Goal: Information Seeking & Learning: Learn about a topic

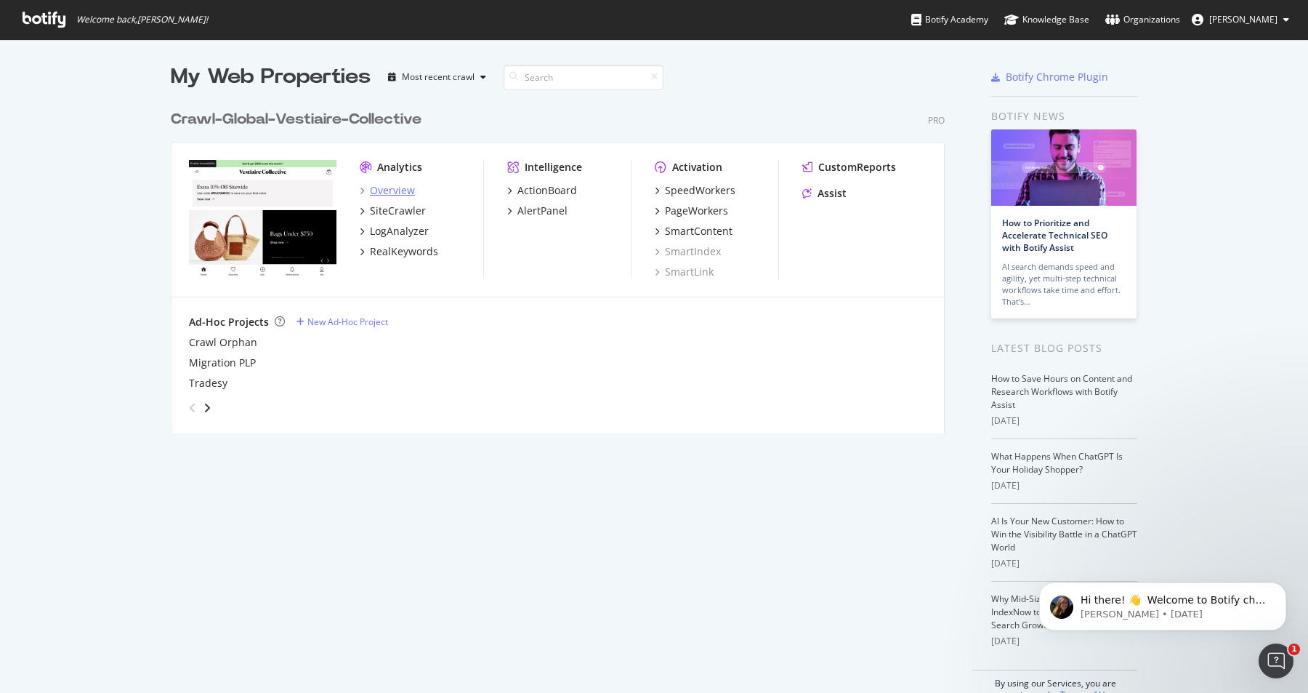
click at [393, 190] on div "Overview" at bounding box center [392, 190] width 45 height 15
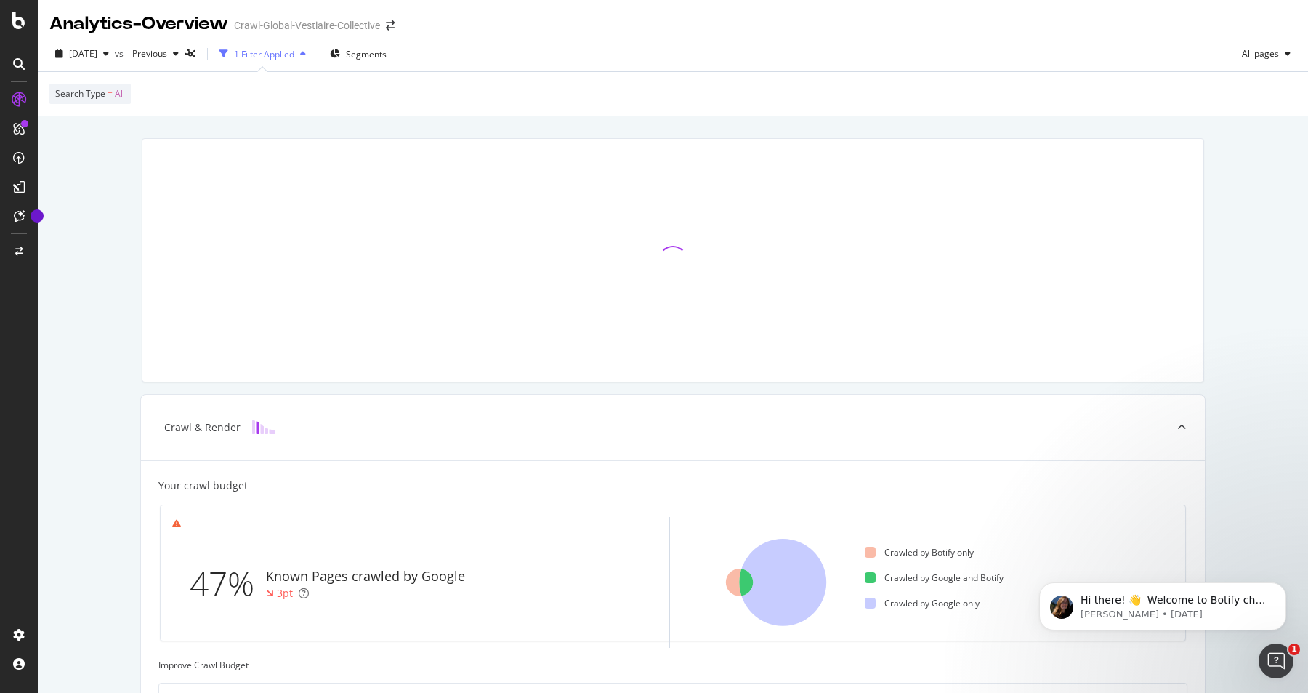
click at [312, 57] on div "button" at bounding box center [302, 53] width 17 height 9
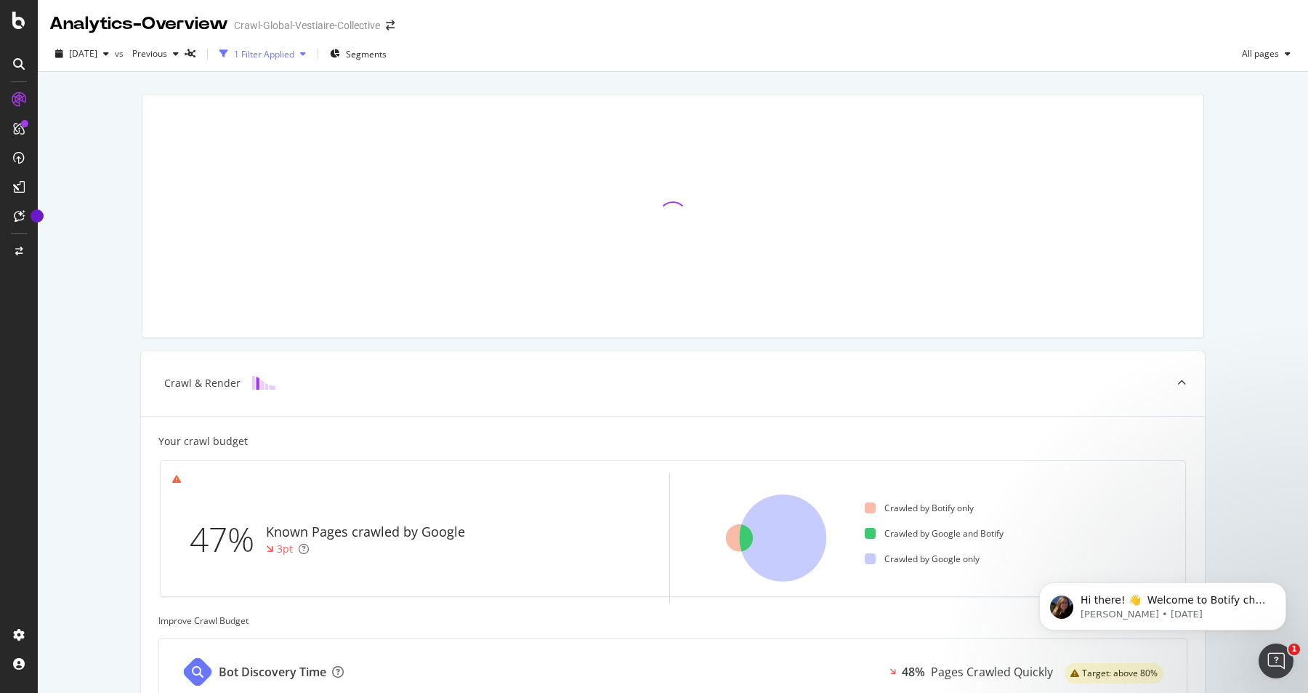
click at [312, 57] on div "button" at bounding box center [302, 53] width 17 height 9
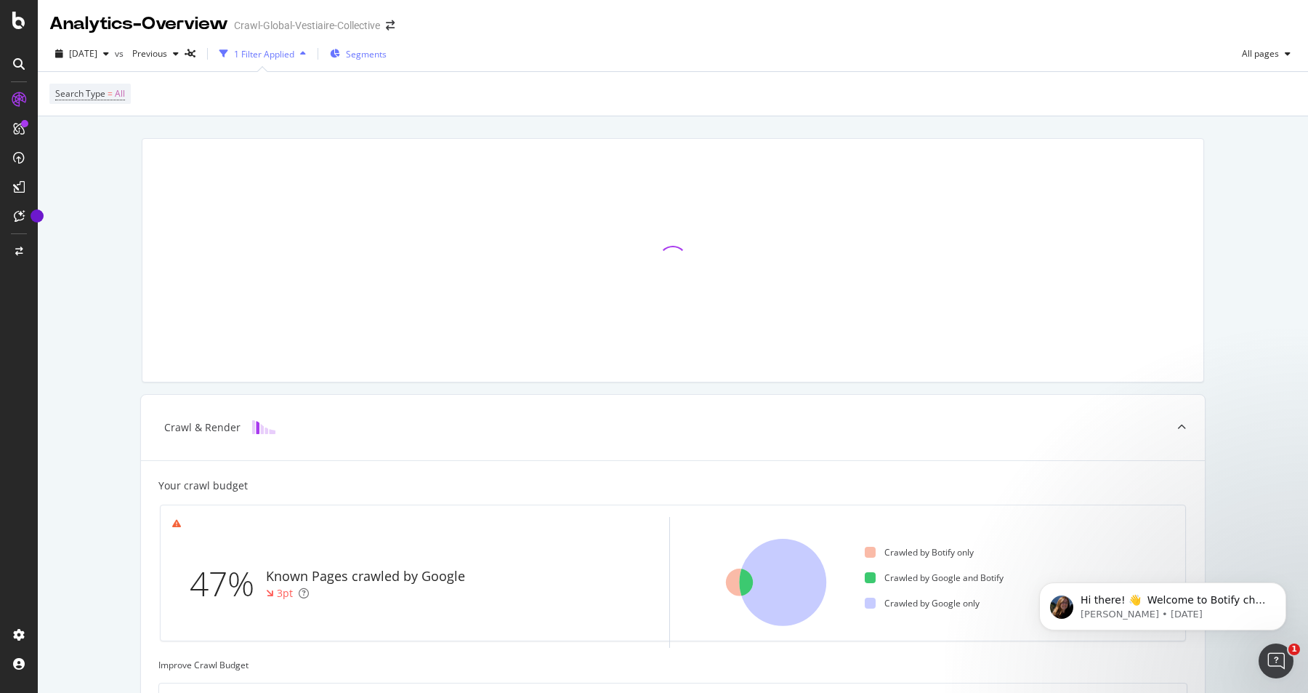
click at [379, 57] on span "Segments" at bounding box center [366, 54] width 41 height 12
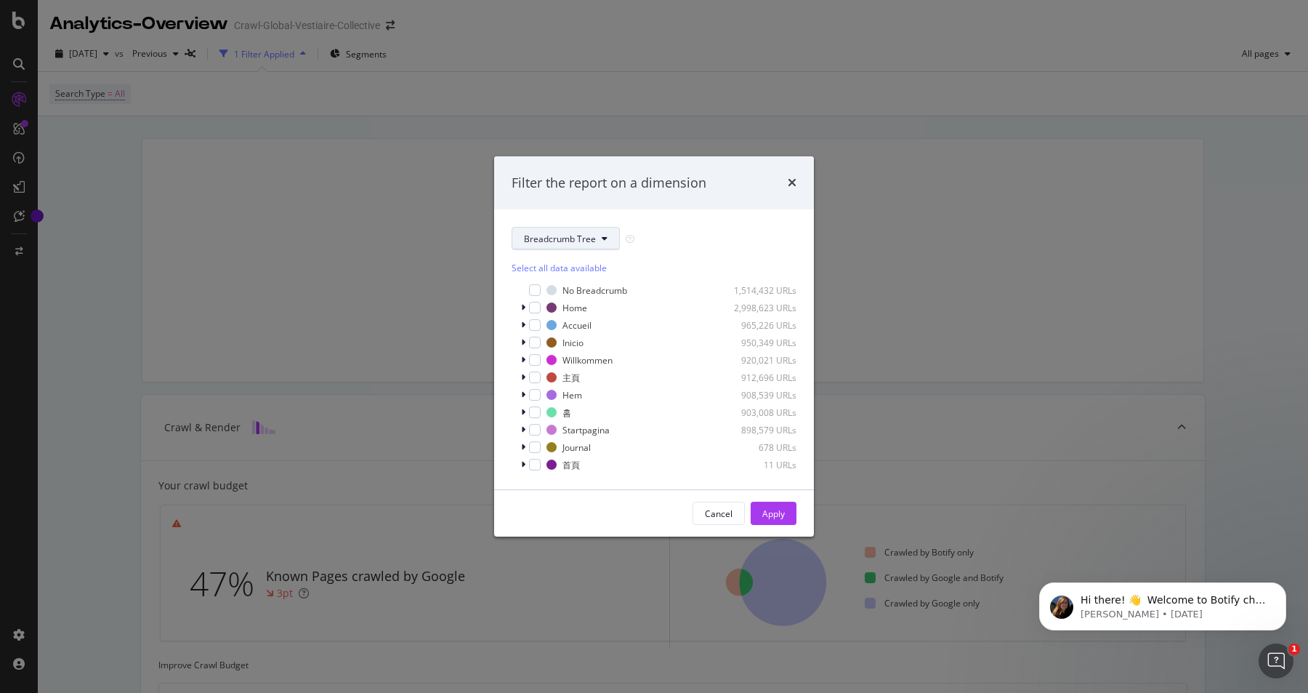
click at [603, 233] on button "Breadcrumb Tree" at bounding box center [566, 238] width 108 height 23
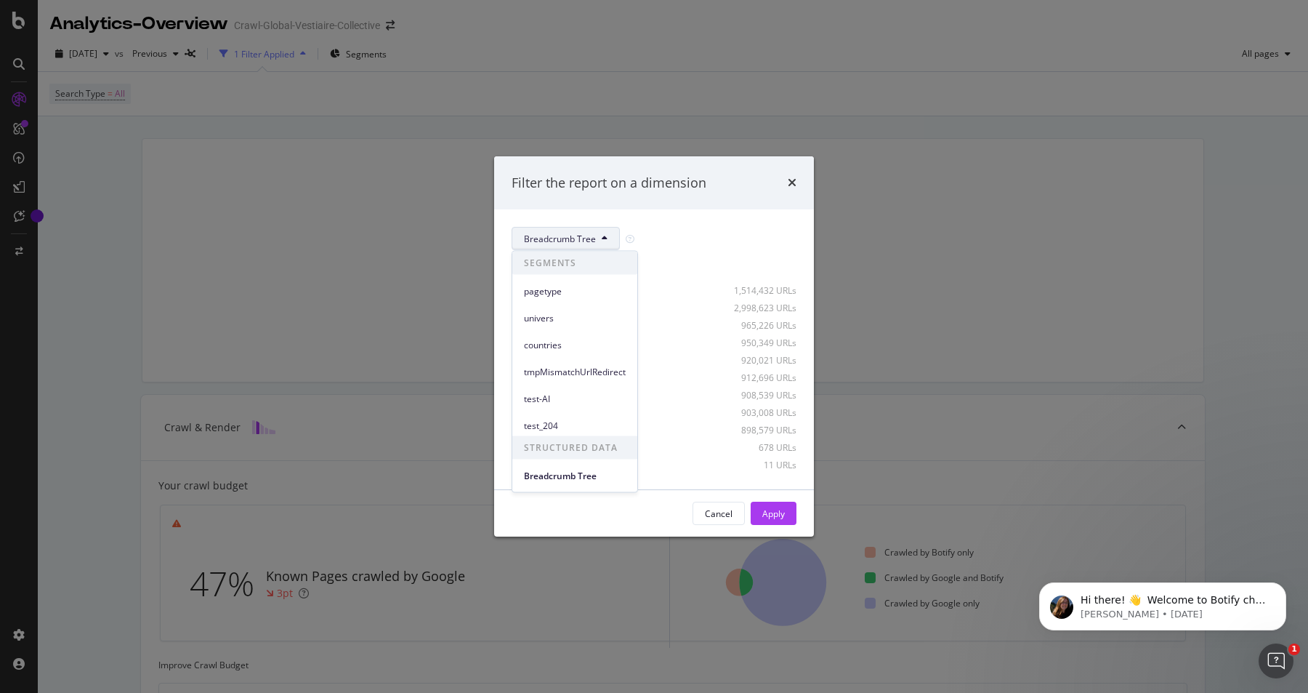
click at [603, 233] on button "Breadcrumb Tree" at bounding box center [566, 238] width 108 height 23
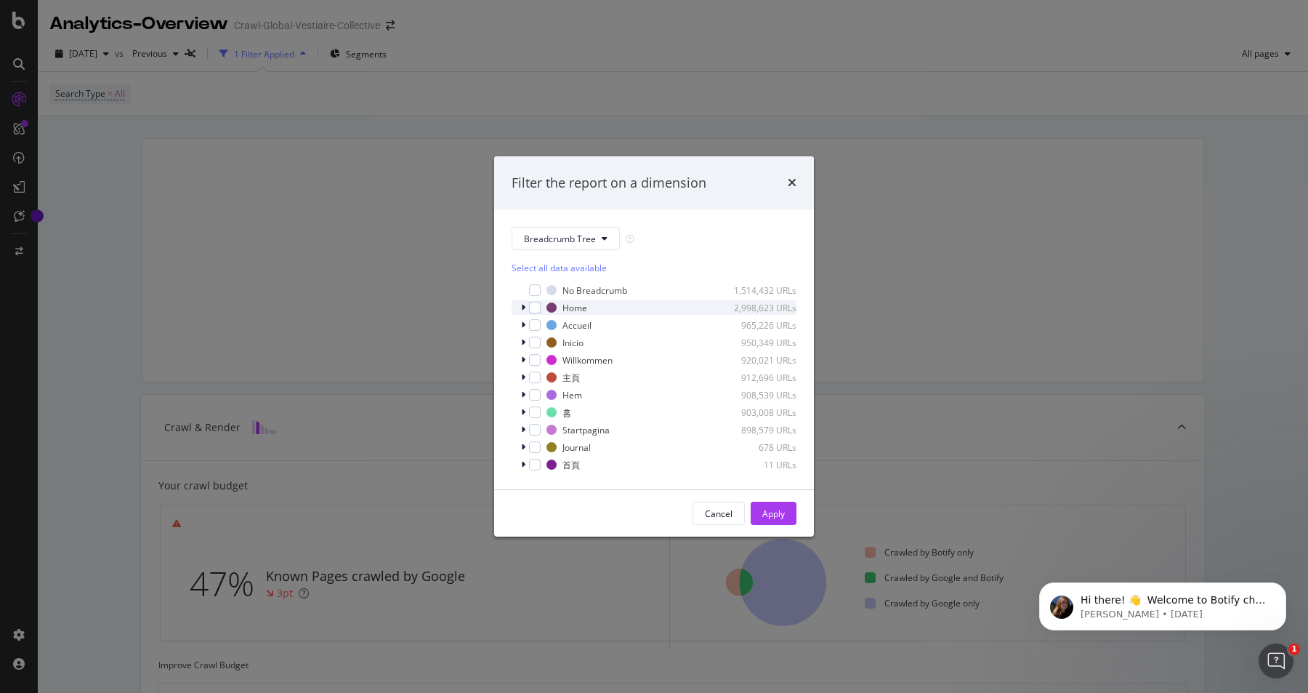
click at [523, 308] on icon "modal" at bounding box center [523, 307] width 4 height 9
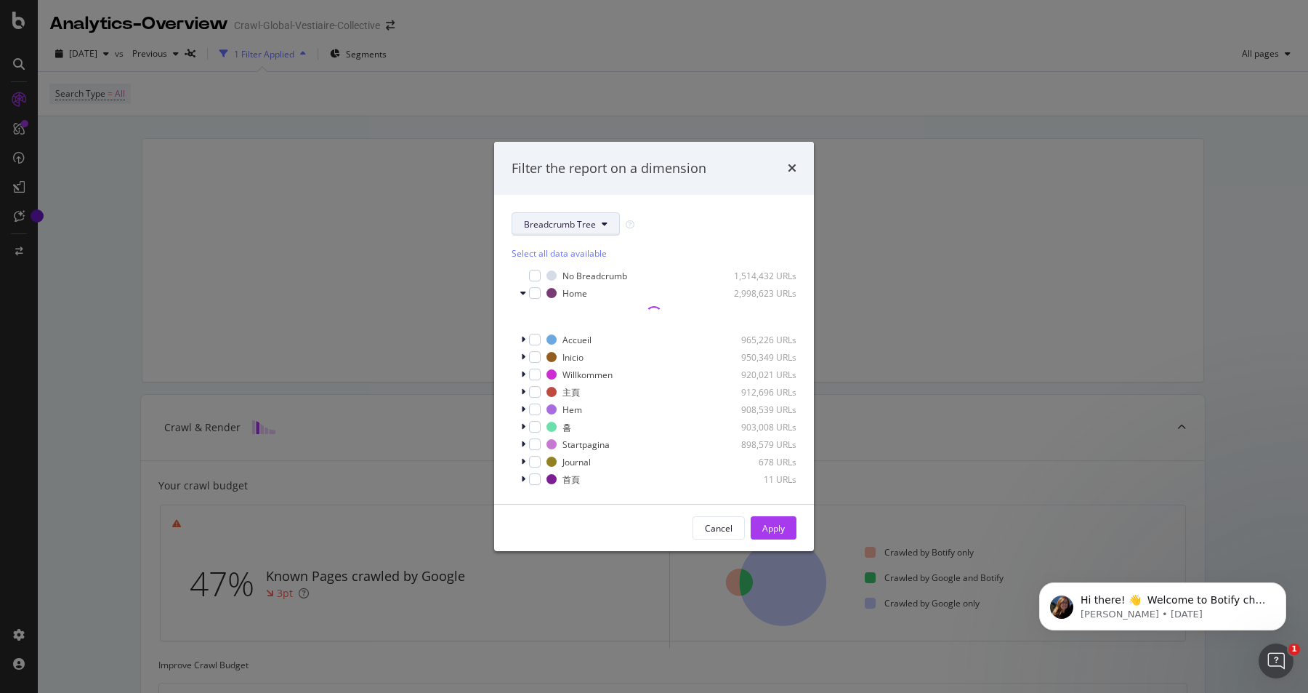
click at [587, 219] on span "Breadcrumb Tree" at bounding box center [560, 224] width 72 height 12
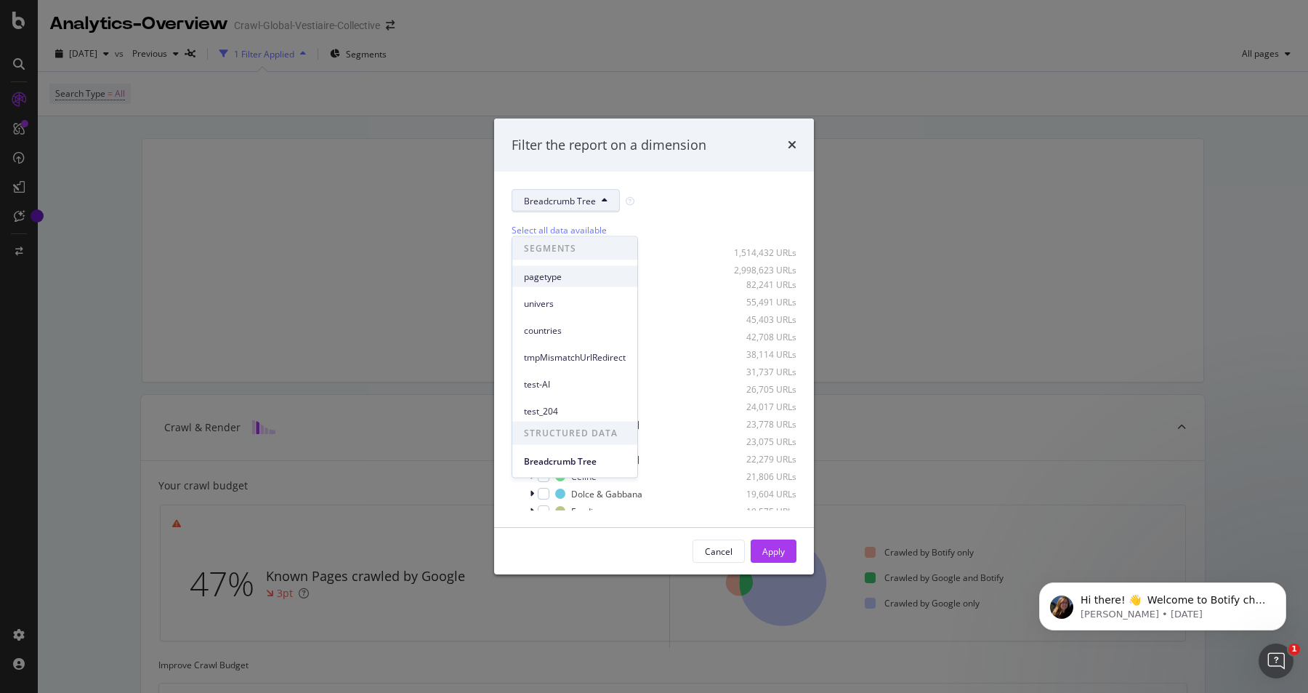
click at [568, 285] on div "pagetype" at bounding box center [574, 276] width 125 height 21
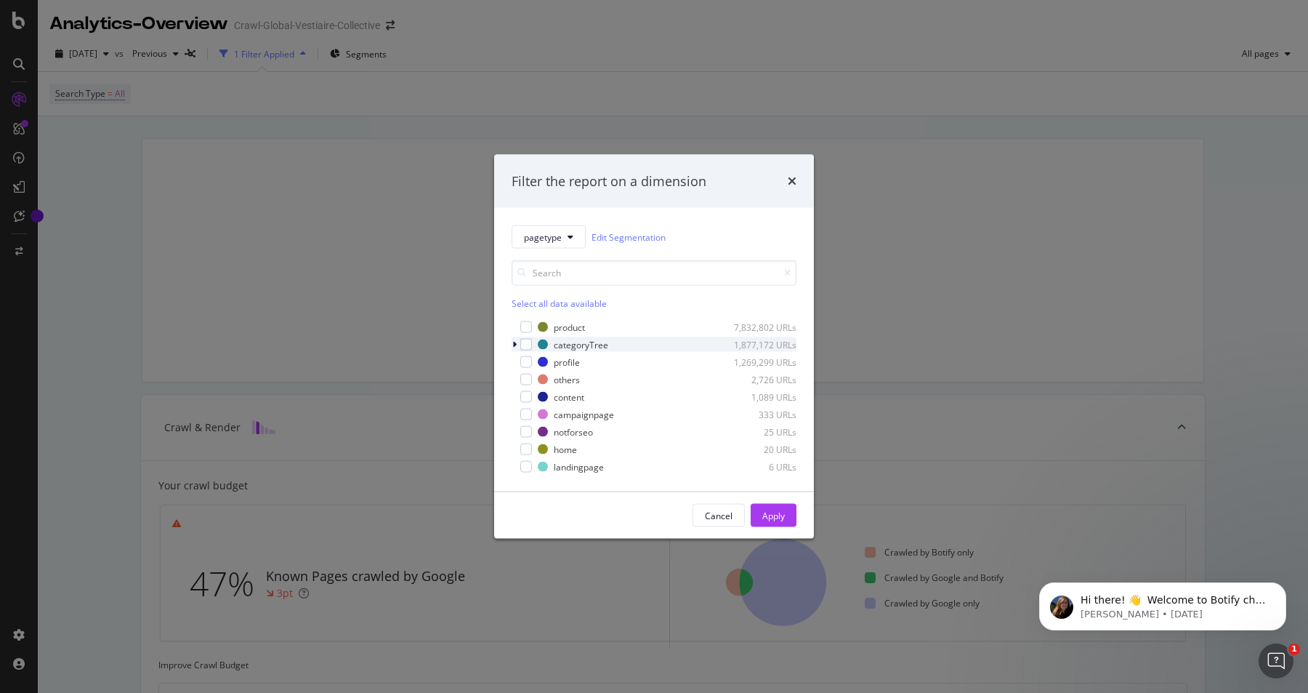
click at [513, 345] on icon "modal" at bounding box center [514, 344] width 4 height 9
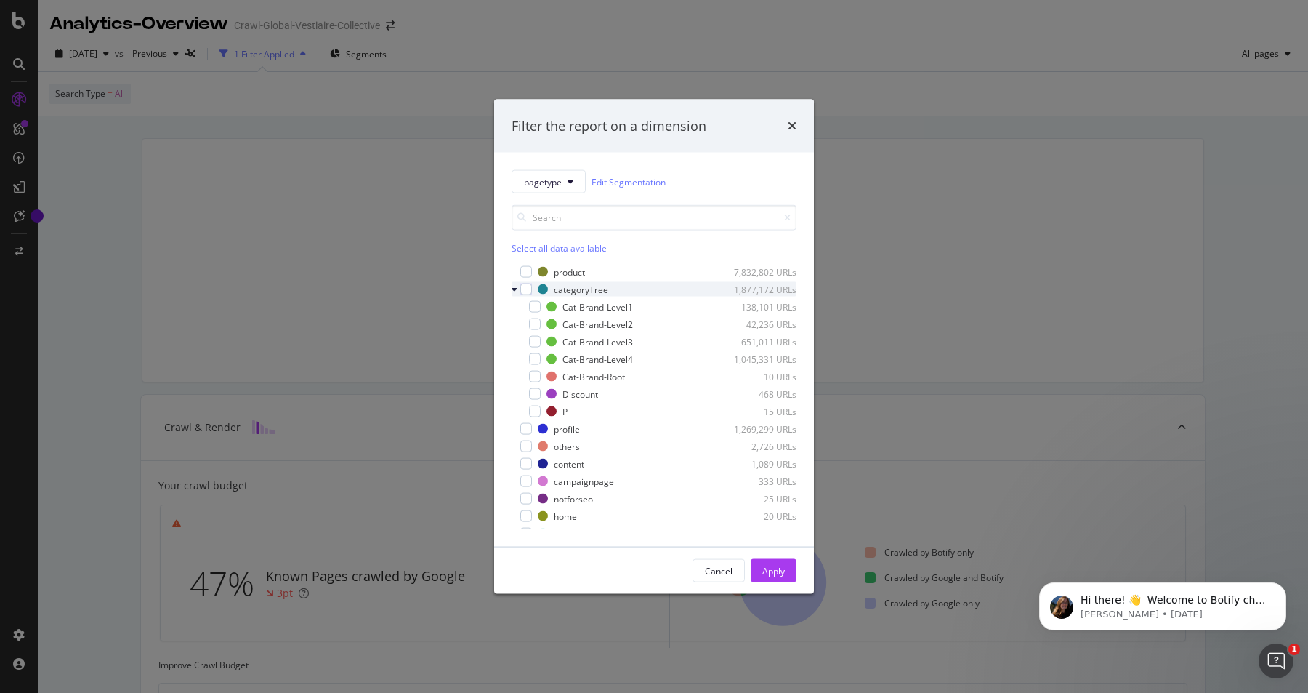
click at [515, 288] on icon "modal" at bounding box center [515, 289] width 6 height 9
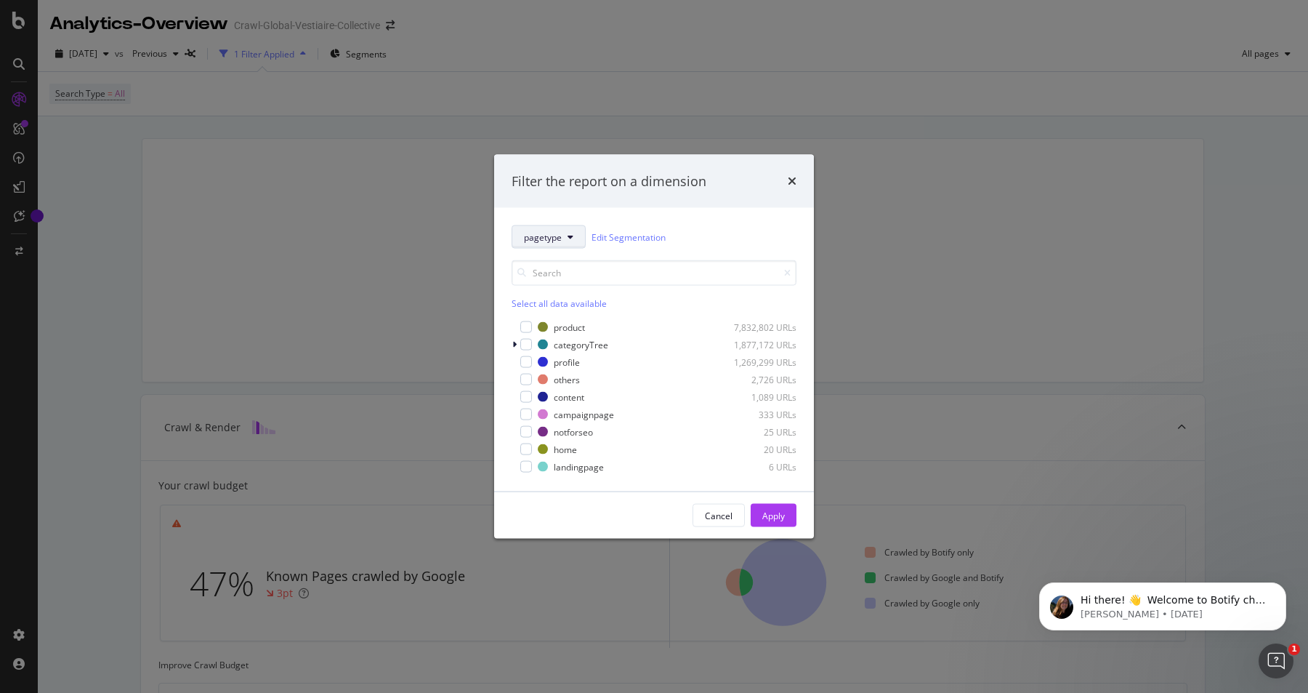
click at [557, 241] on span "pagetype" at bounding box center [543, 236] width 38 height 12
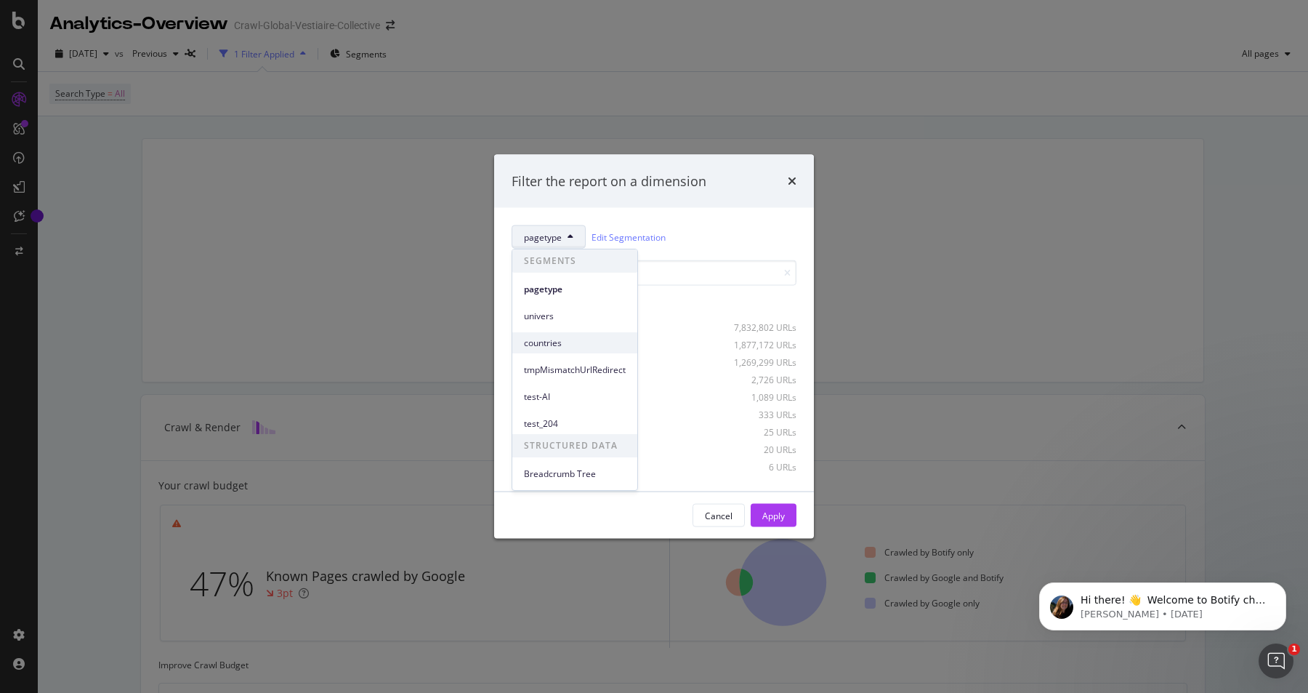
click at [553, 343] on span "countries" at bounding box center [575, 343] width 102 height 13
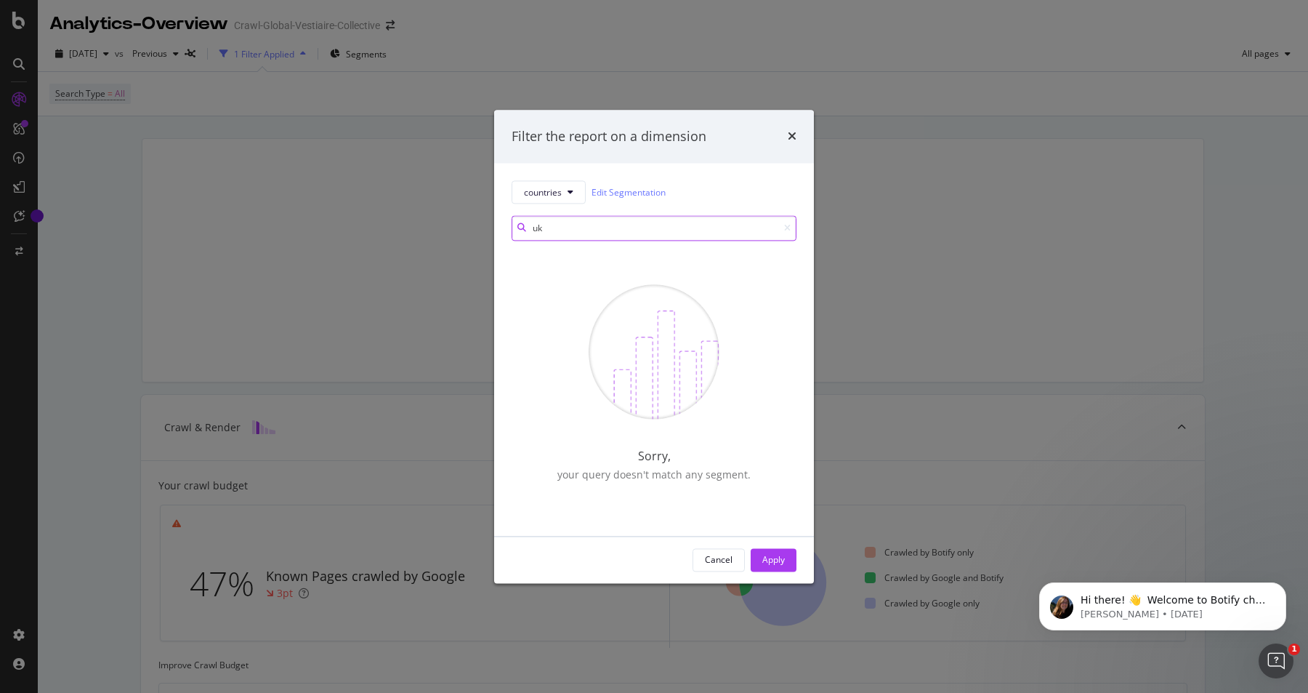
type input "u"
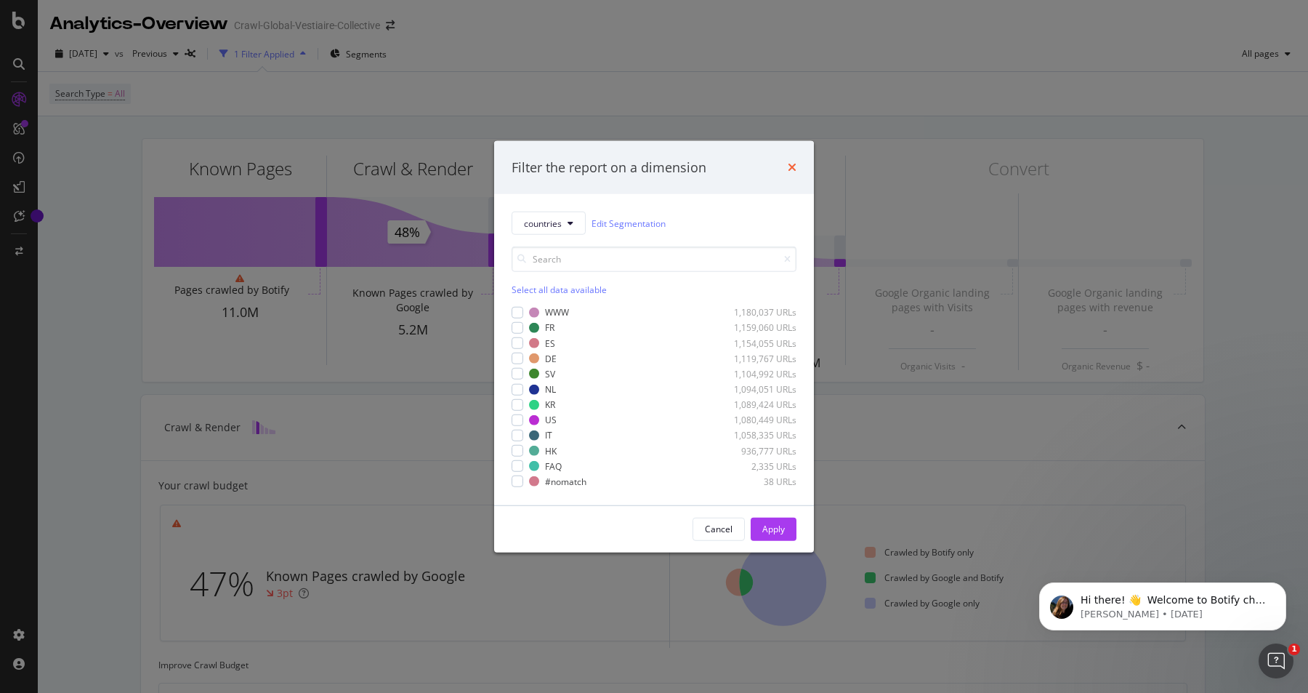
click at [792, 166] on icon "times" at bounding box center [792, 167] width 9 height 12
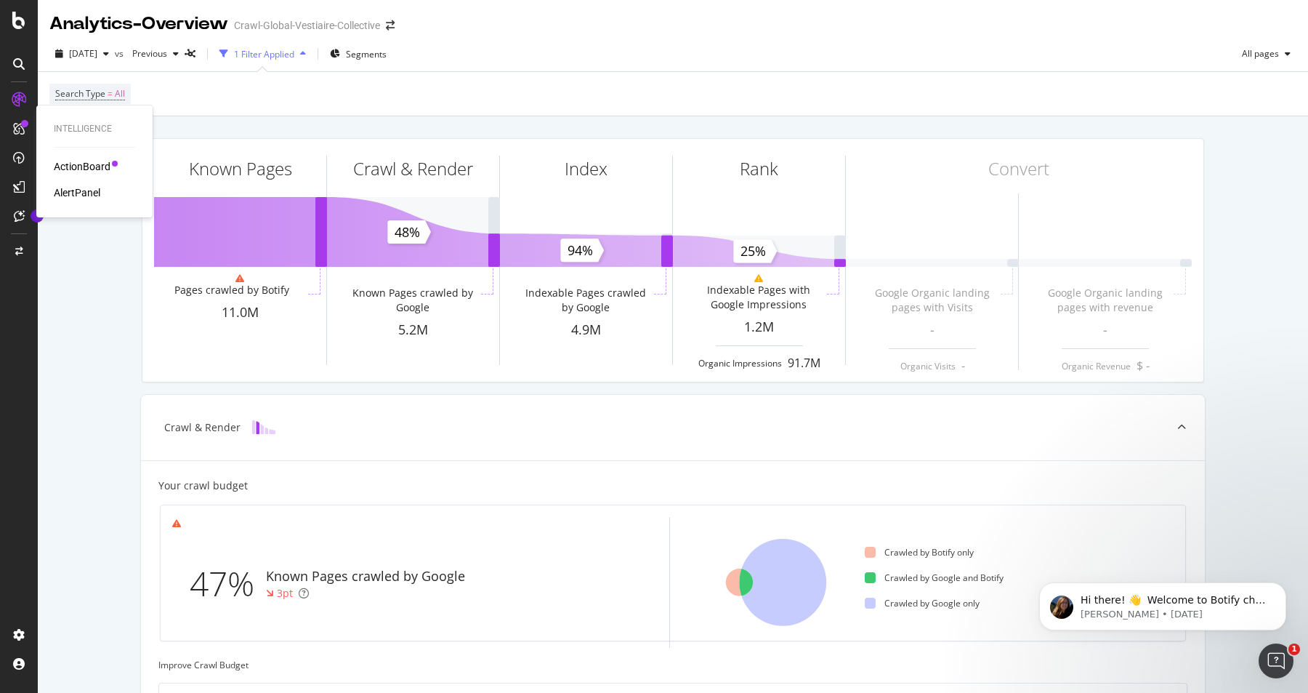
click at [71, 169] on div "ActionBoard" at bounding box center [82, 166] width 57 height 15
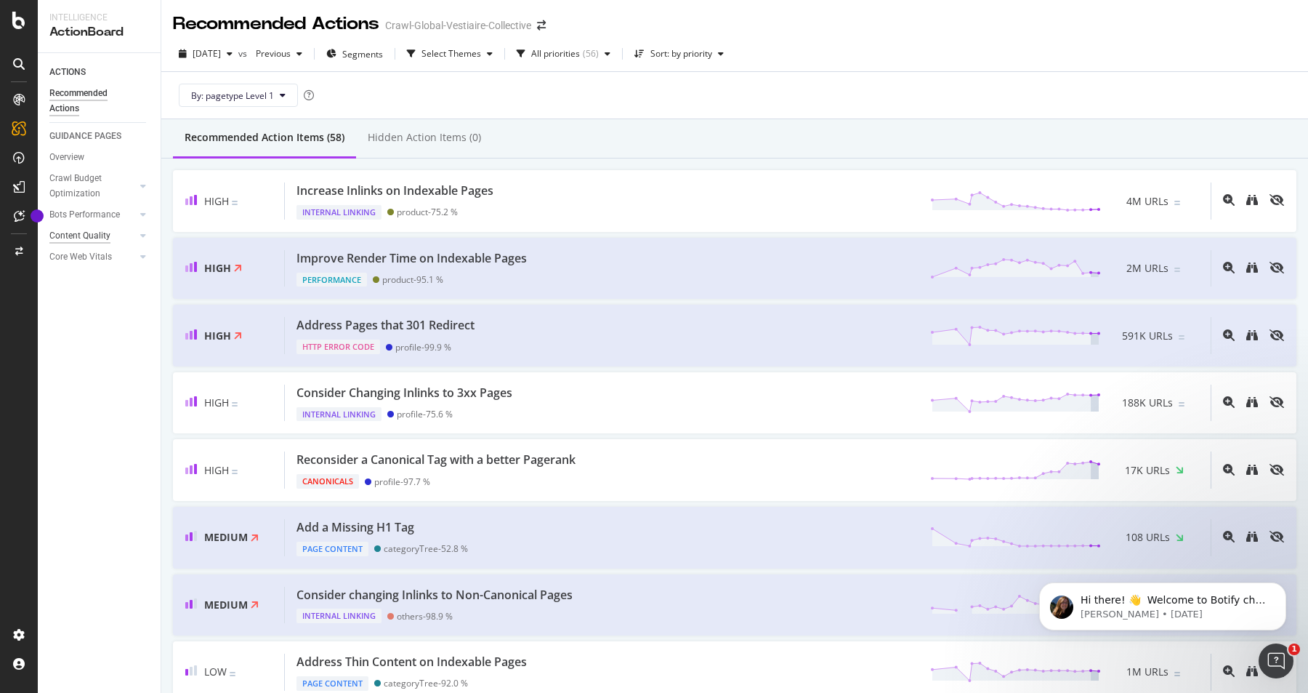
click at [92, 241] on div "Content Quality" at bounding box center [79, 235] width 61 height 15
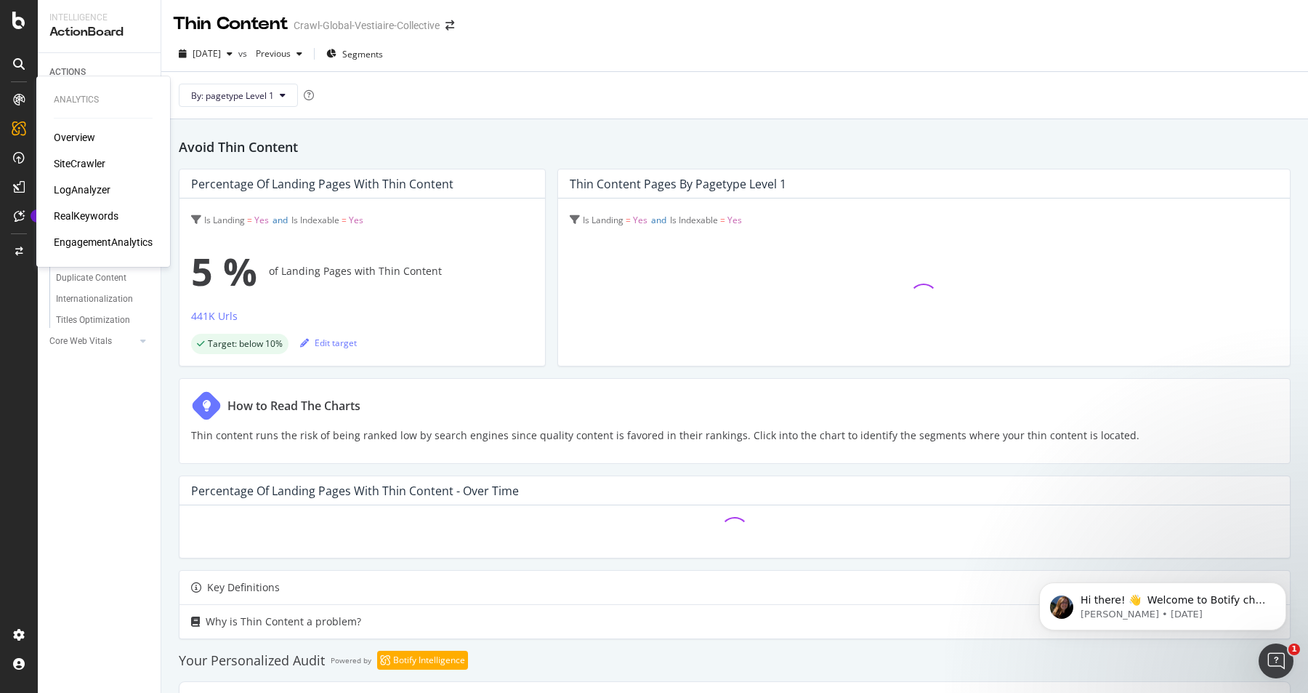
click at [78, 222] on div "RealKeywords" at bounding box center [86, 216] width 65 height 15
